Goal: Transaction & Acquisition: Purchase product/service

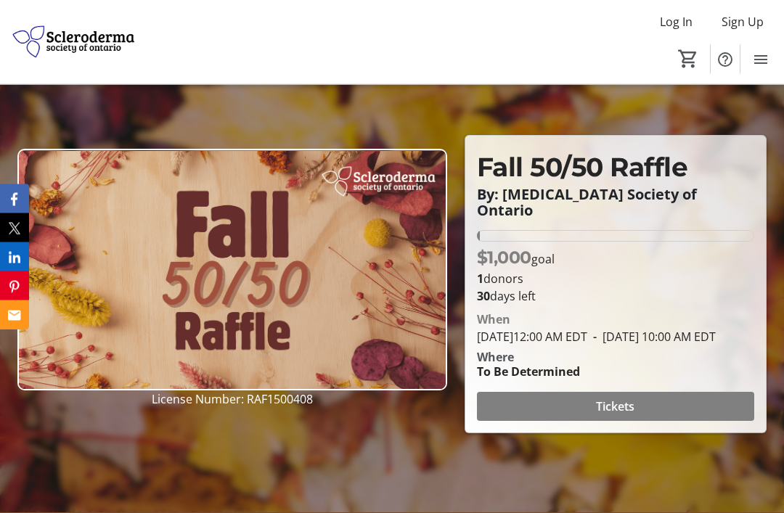
scroll to position [80, 0]
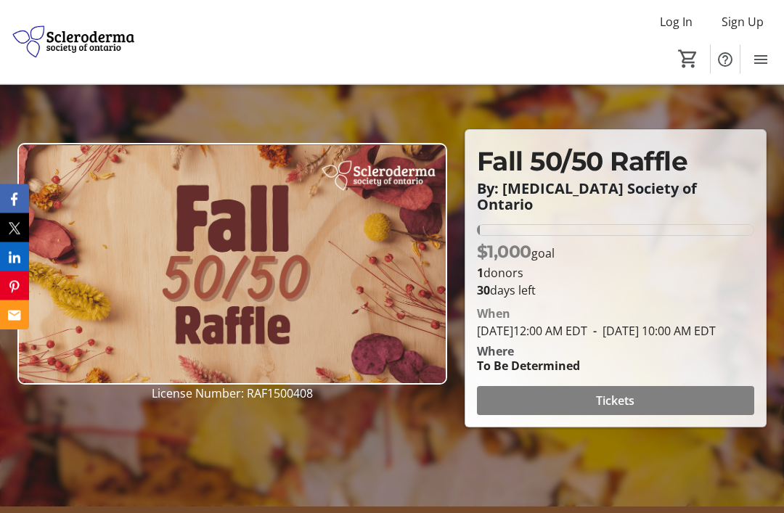
click at [614, 410] on span "Tickets" at bounding box center [615, 401] width 38 height 17
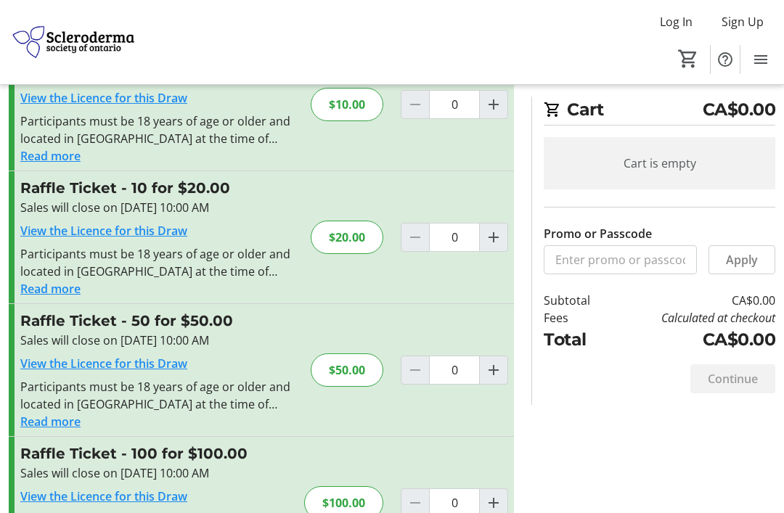
scroll to position [81, 0]
click at [354, 507] on div "$100.00" at bounding box center [343, 503] width 79 height 33
click at [499, 506] on mat-icon "Increment by one" at bounding box center [493, 503] width 17 height 17
type input "1"
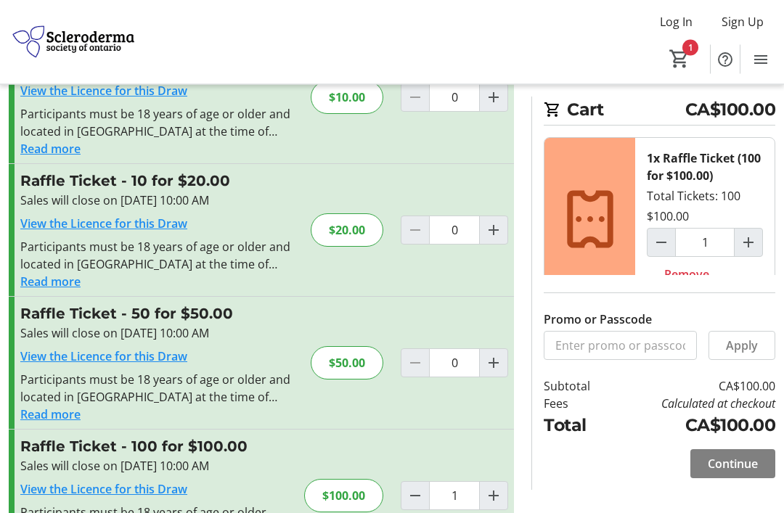
scroll to position [109, 0]
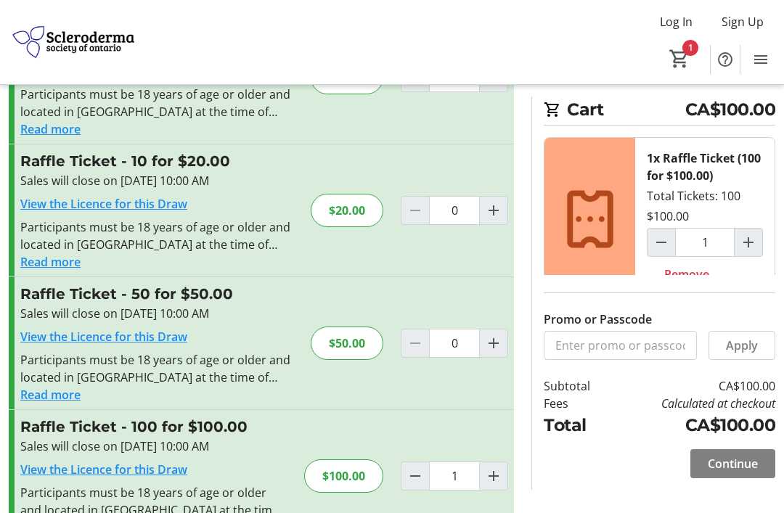
click at [744, 472] on span "Continue" at bounding box center [732, 463] width 50 height 17
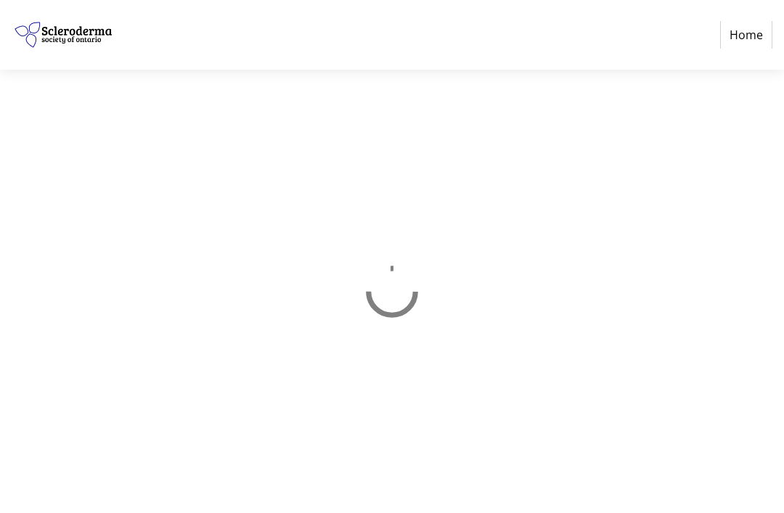
select select "CA"
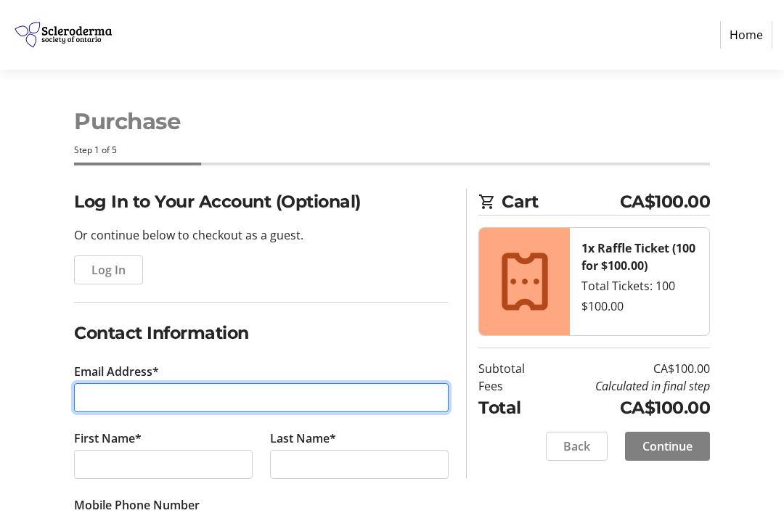
click at [101, 393] on input "Email Address*" at bounding box center [261, 397] width 374 height 29
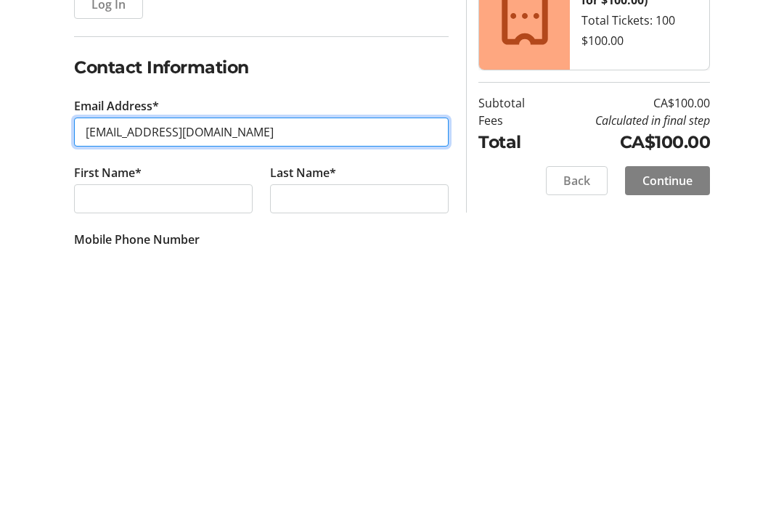
type input "[EMAIL_ADDRESS][DOMAIN_NAME]"
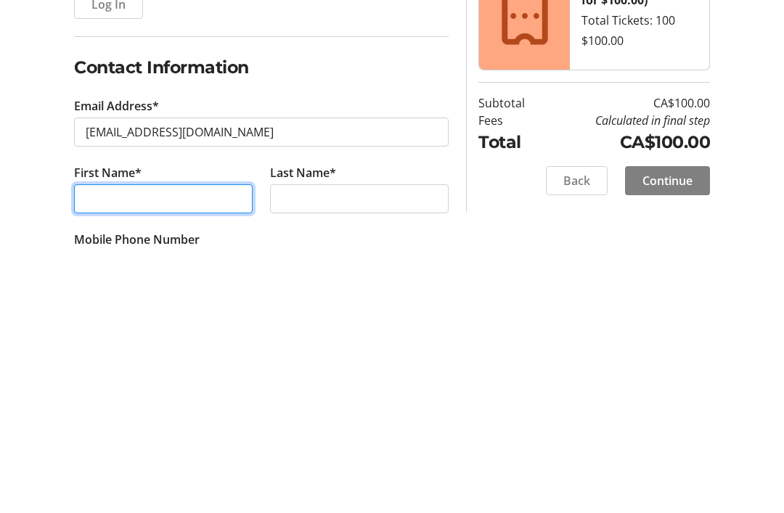
click at [104, 450] on input "First Name*" at bounding box center [163, 464] width 179 height 29
type input "[PERSON_NAME]"
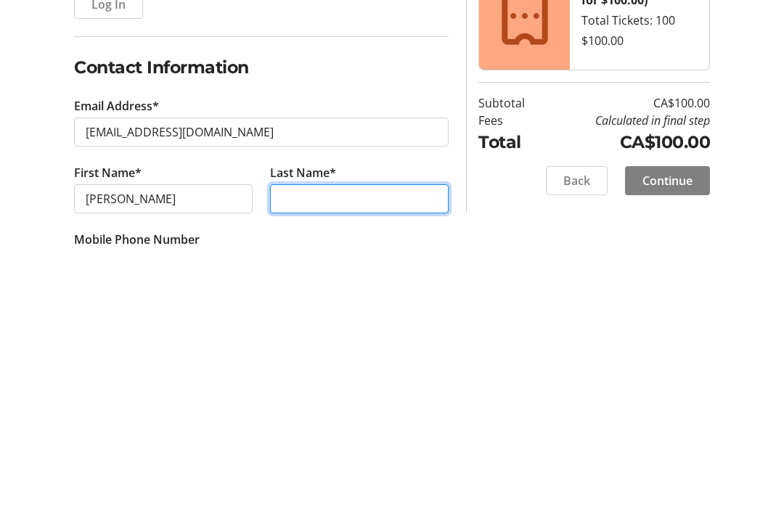
click at [290, 450] on input "Last Name*" at bounding box center [359, 464] width 179 height 29
type input "B"
type input "[PERSON_NAME]"
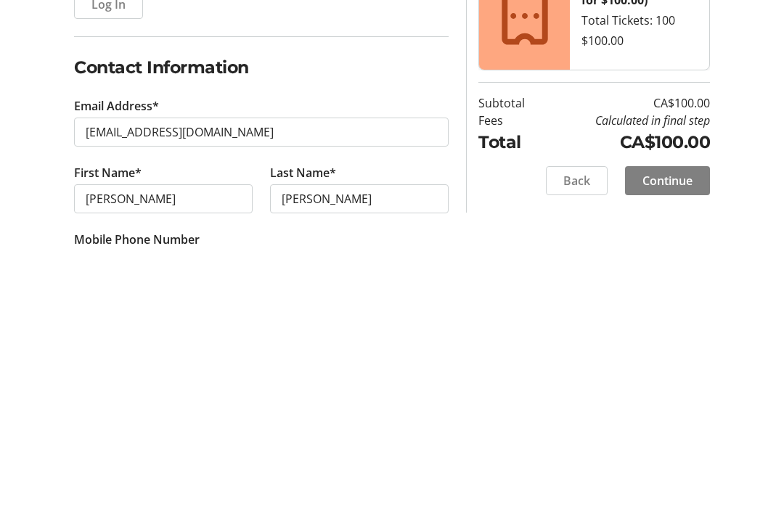
scroll to position [266, 0]
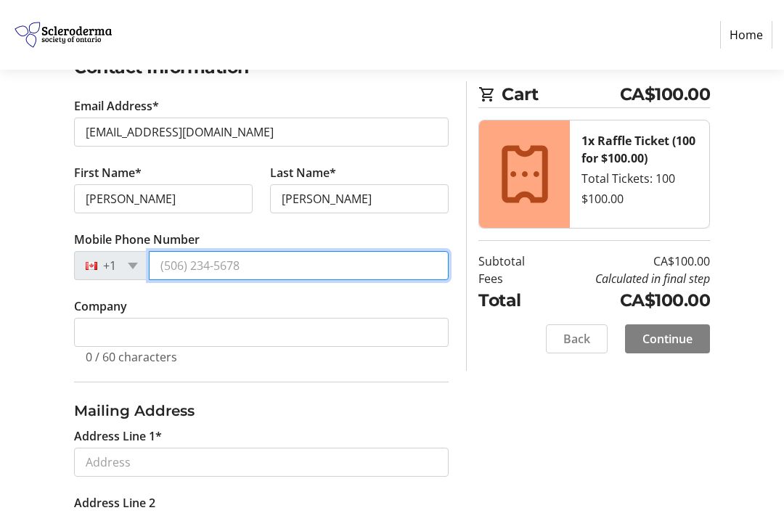
click at [175, 271] on input "Mobile Phone Number" at bounding box center [299, 265] width 300 height 29
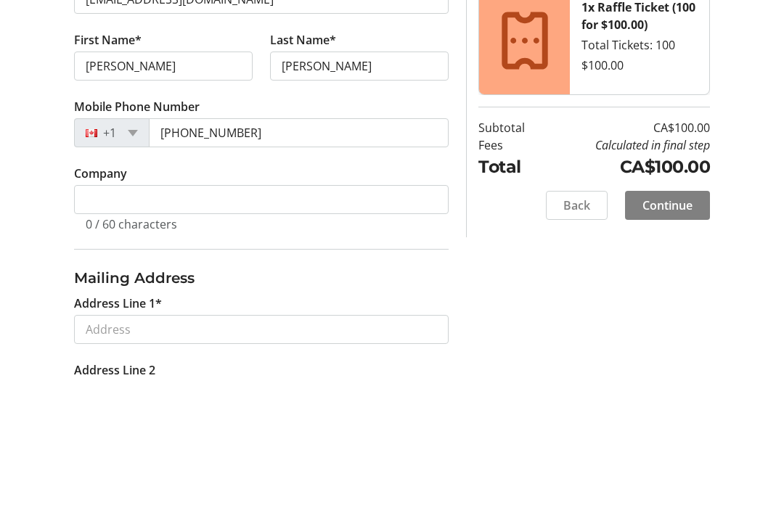
scroll to position [399, 0]
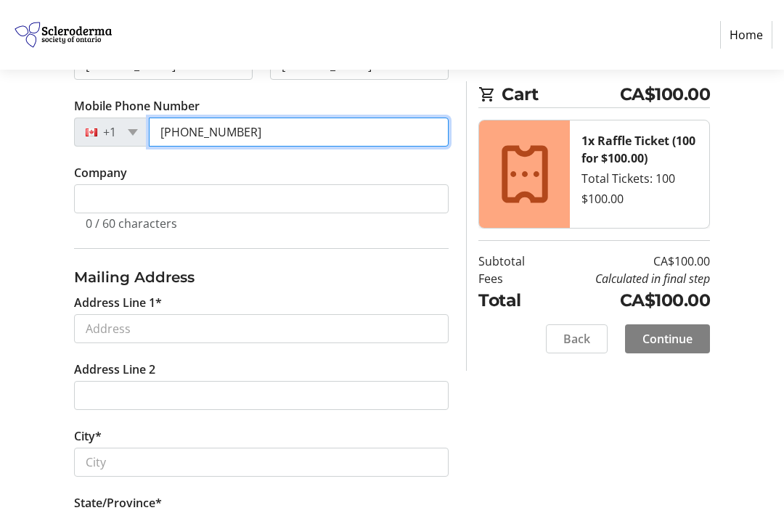
type input "[PHONE_NUMBER]"
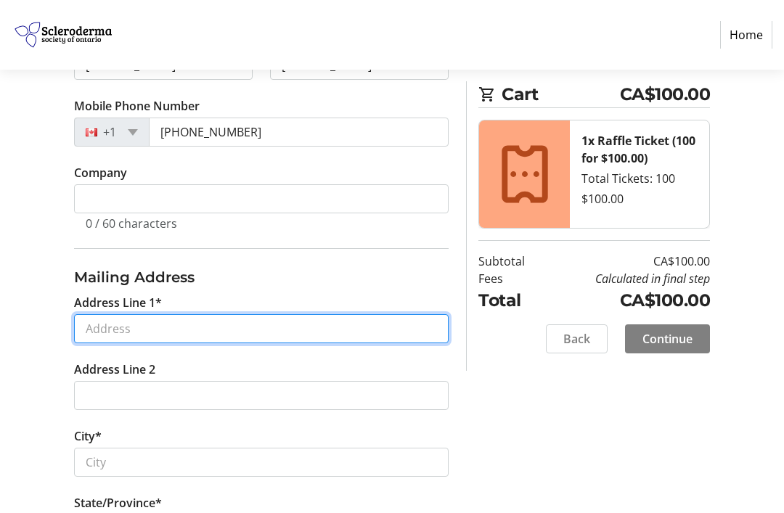
click at [101, 327] on input "Address Line 1*" at bounding box center [261, 328] width 374 height 29
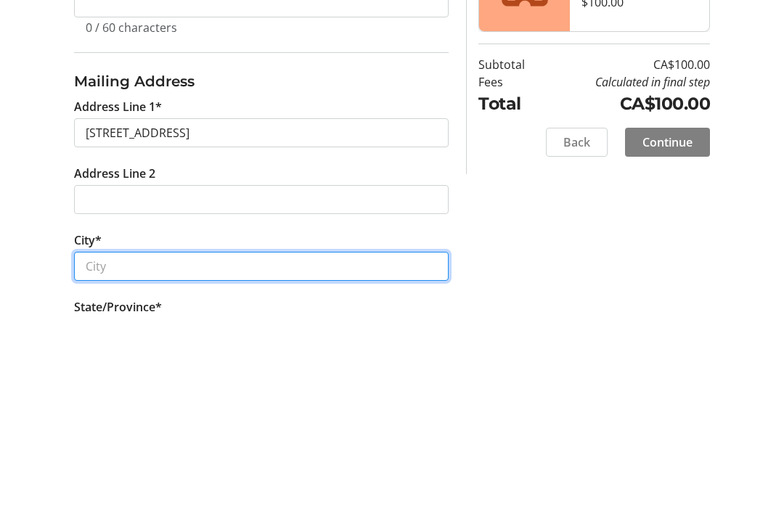
type input "24 [GEOGRAPHIC_DATA]"
type input "Beaverton"
select select "ON"
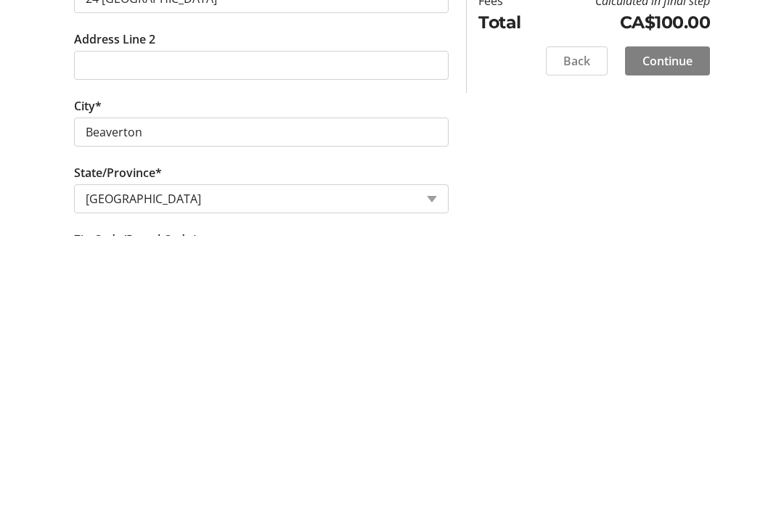
scroll to position [710, 0]
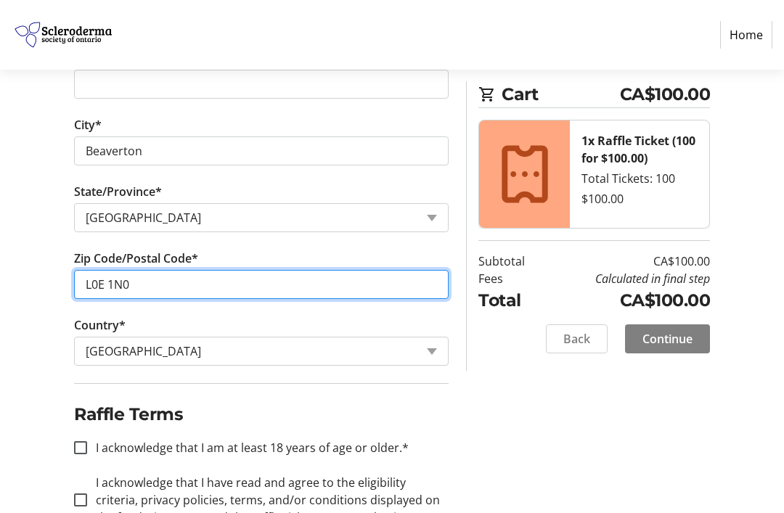
click at [167, 277] on input "L0E 1N0" at bounding box center [261, 284] width 374 height 29
type input "L0K1A0"
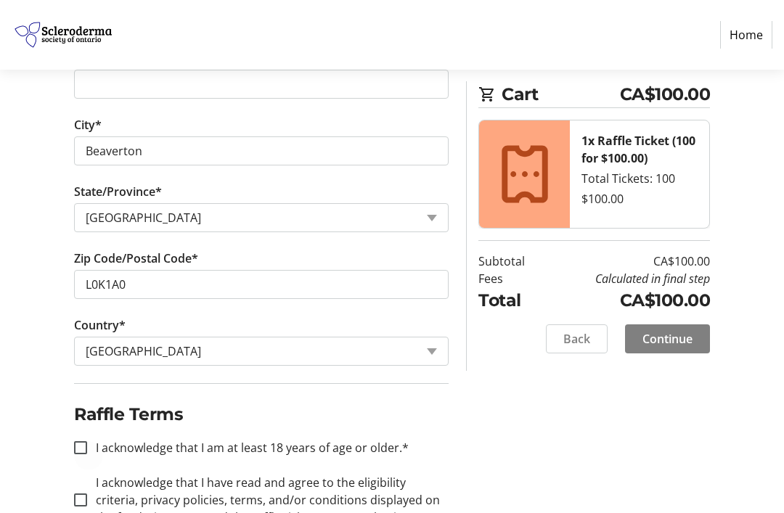
click at [78, 454] on div at bounding box center [80, 447] width 35 height 35
checkbox input "true"
click at [78, 499] on input "I acknowledge that I have read and agree to the eligibility criteria, privacy p…" at bounding box center [80, 499] width 13 height 13
checkbox input "true"
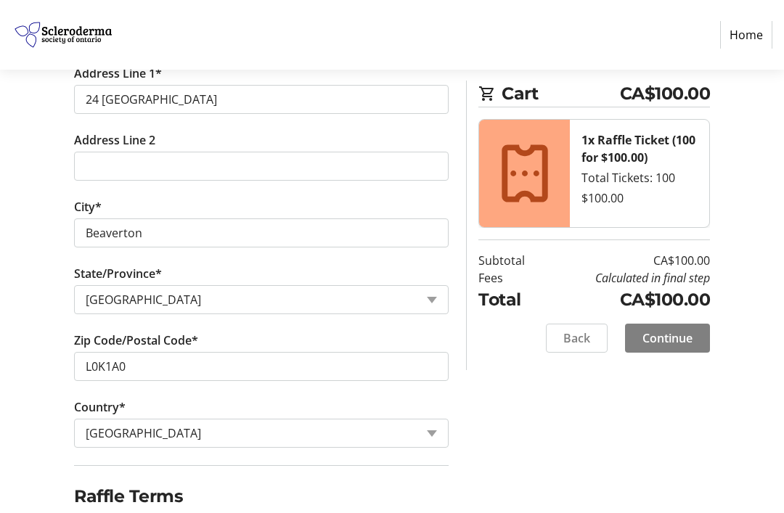
scroll to position [625, 0]
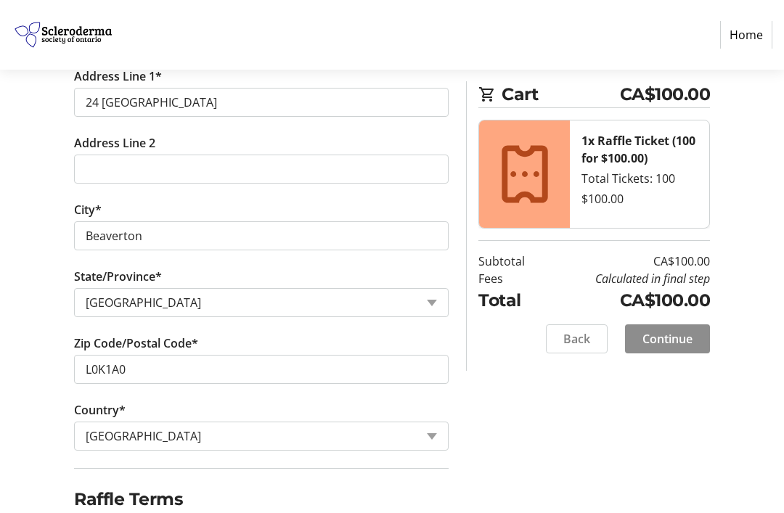
click at [673, 342] on span "Continue" at bounding box center [667, 338] width 50 height 17
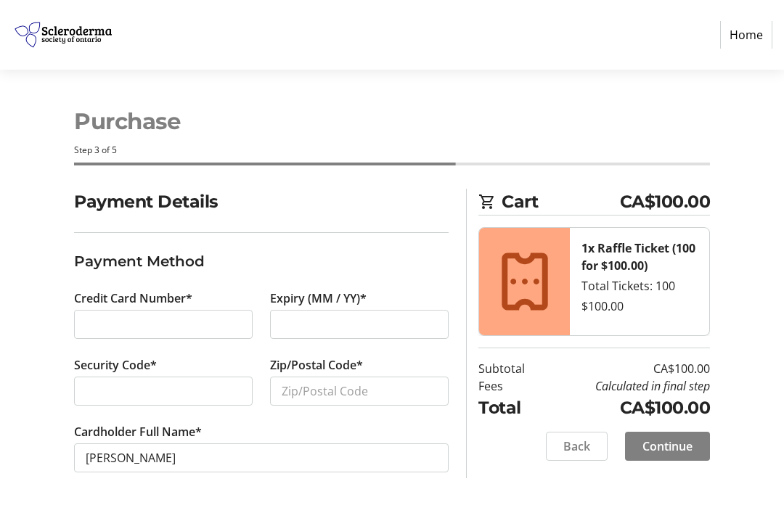
click at [83, 330] on div at bounding box center [163, 324] width 179 height 29
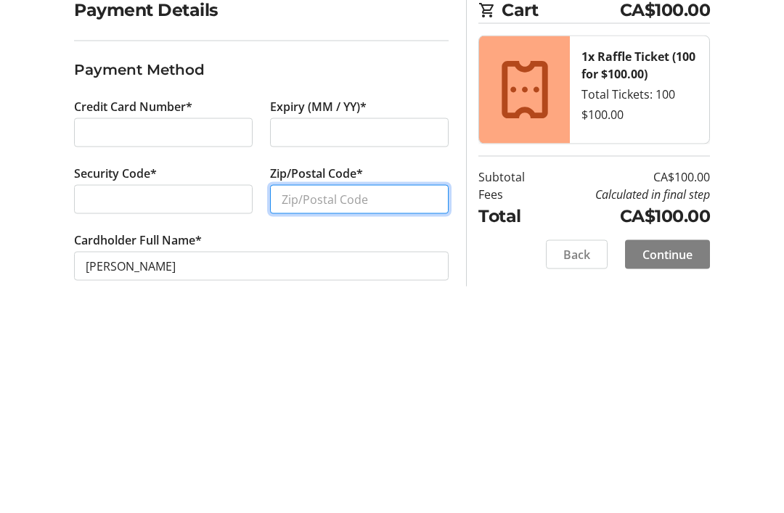
click at [300, 377] on input "Zip/Postal Code*" at bounding box center [359, 391] width 179 height 29
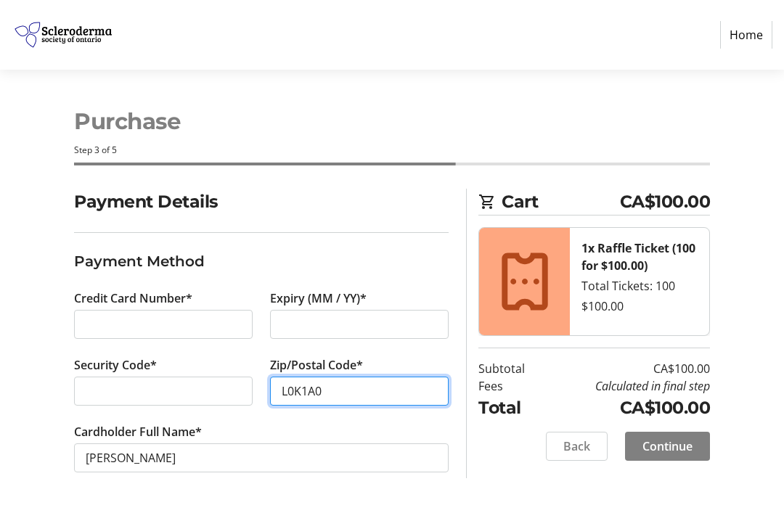
type input "L0K1A0"
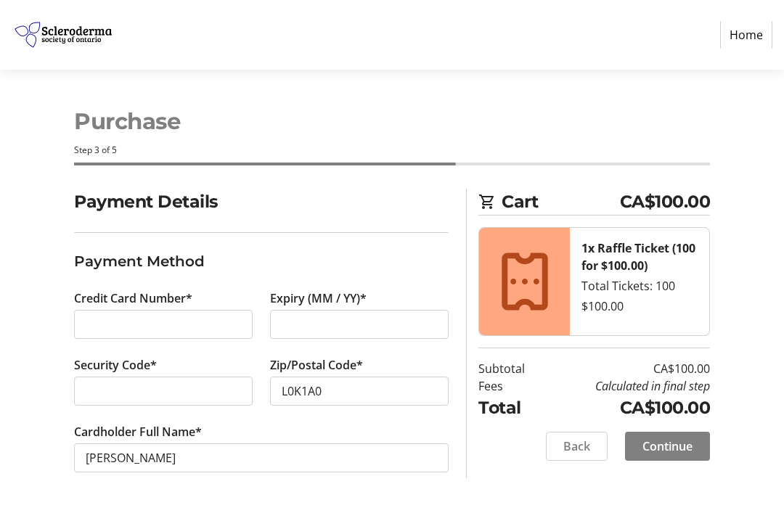
click at [675, 443] on span "Continue" at bounding box center [667, 446] width 50 height 17
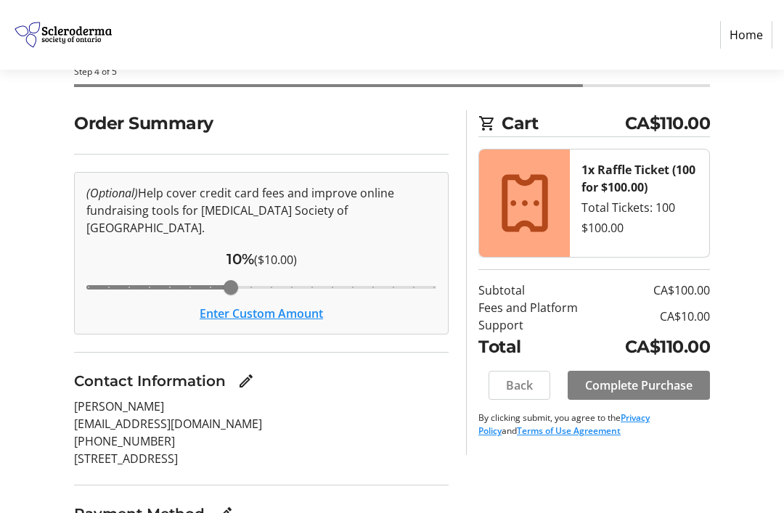
scroll to position [124, 0]
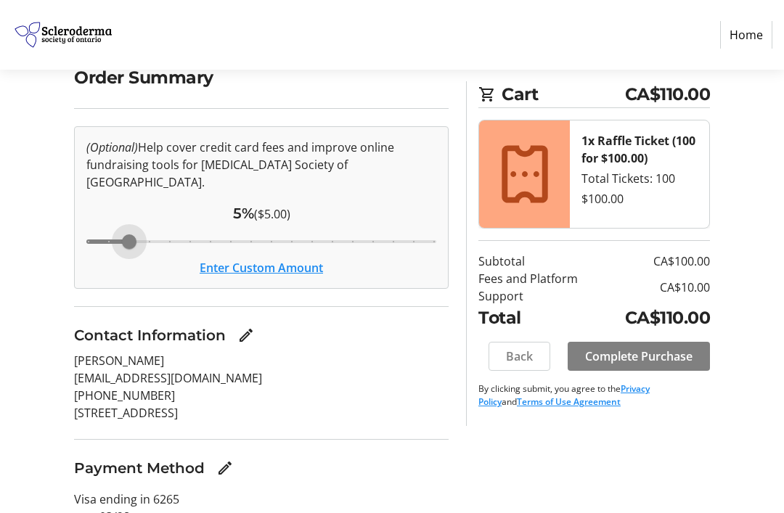
type input "5"
click at [271, 259] on button "Enter Custom Amount" at bounding box center [261, 267] width 123 height 17
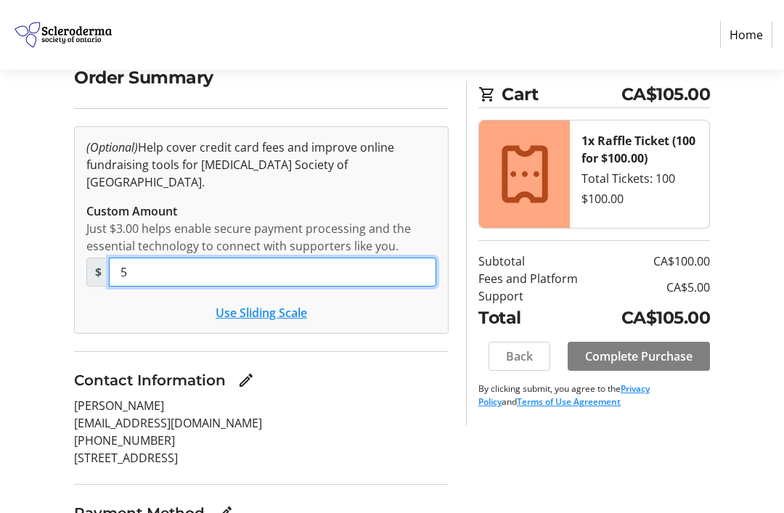
click at [135, 258] on input "5" at bounding box center [272, 272] width 327 height 29
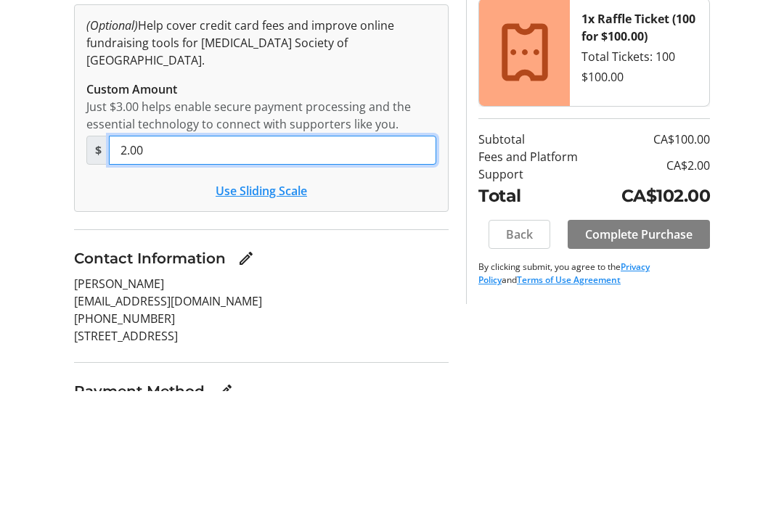
type input "2.00"
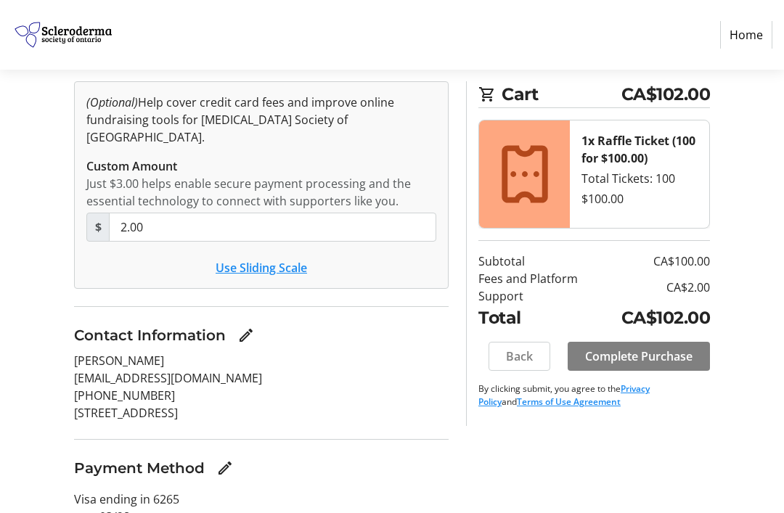
scroll to position [168, 0]
click at [637, 358] on span "Complete Purchase" at bounding box center [638, 356] width 107 height 17
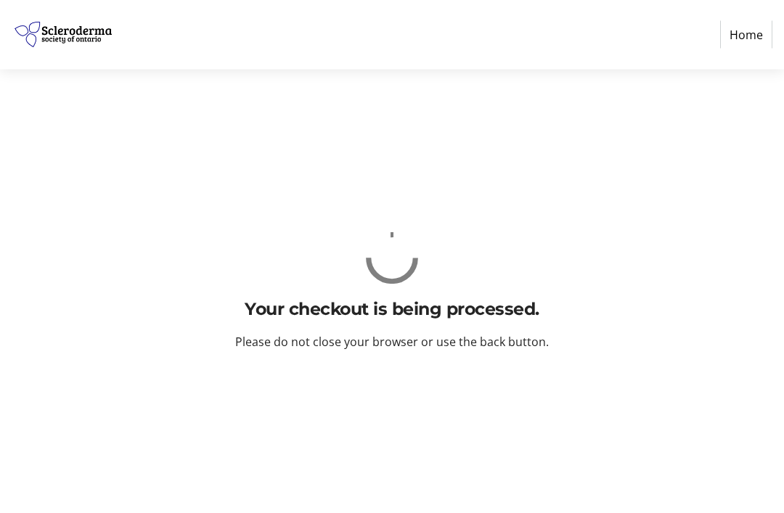
scroll to position [0, 0]
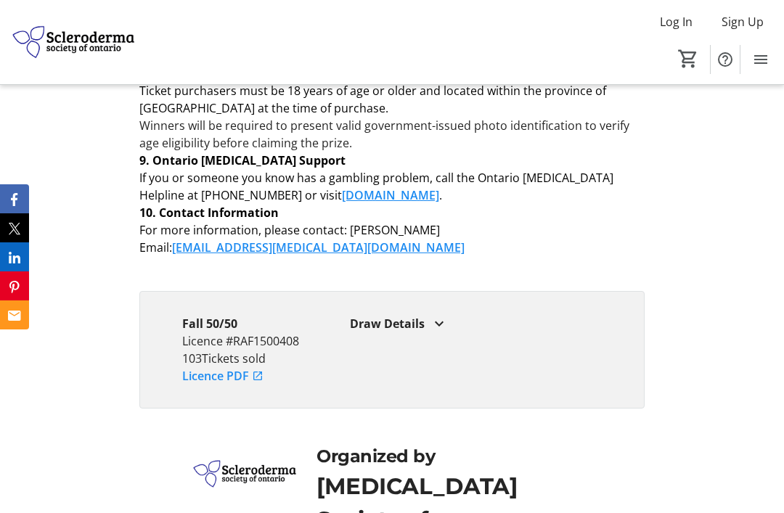
scroll to position [2159, 0]
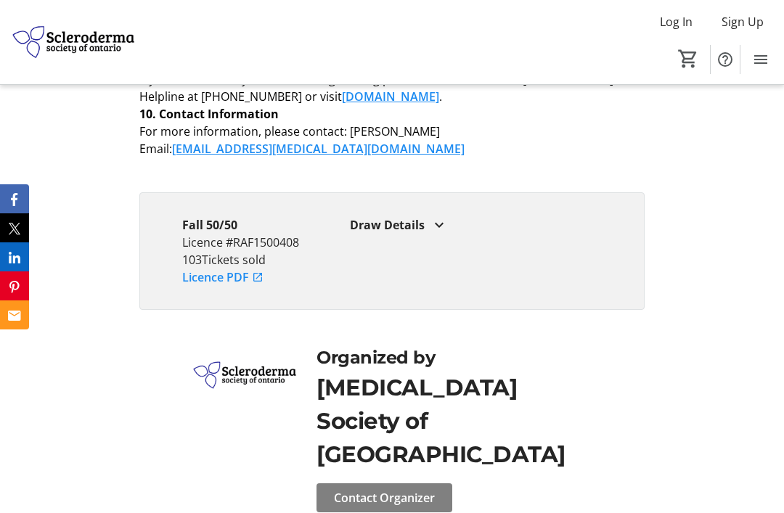
click at [437, 234] on mat-icon at bounding box center [438, 224] width 17 height 17
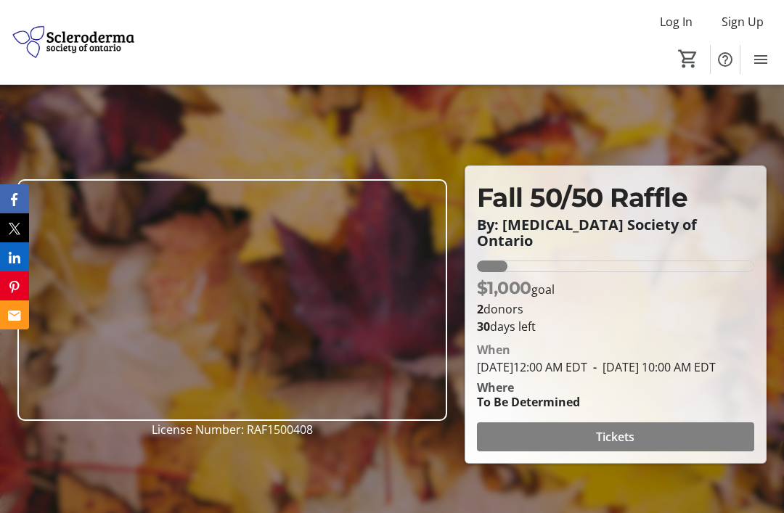
scroll to position [0, 0]
